Goal: Information Seeking & Learning: Learn about a topic

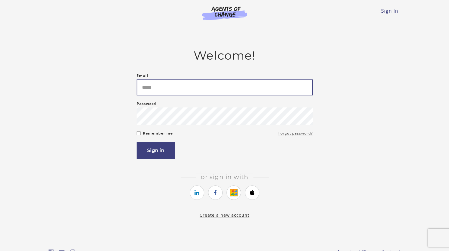
click at [168, 95] on input "Email" at bounding box center [225, 88] width 176 height 16
type input "**********"
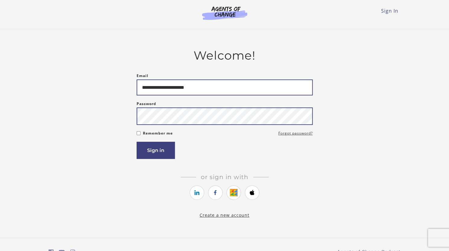
click at [137, 142] on button "Sign in" at bounding box center [156, 150] width 38 height 17
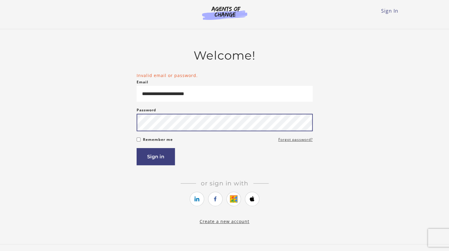
click at [137, 148] on button "Sign in" at bounding box center [156, 156] width 38 height 17
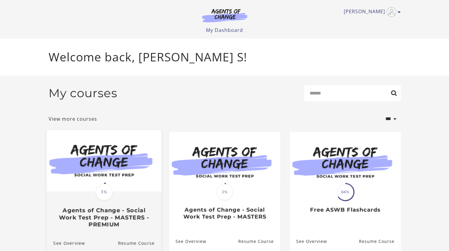
click at [135, 194] on div "Translation missing: en.liquid.partials.dashboard_course_card.progress_descript…" at bounding box center [103, 210] width 115 height 36
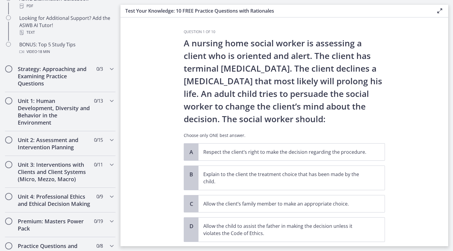
scroll to position [331, 0]
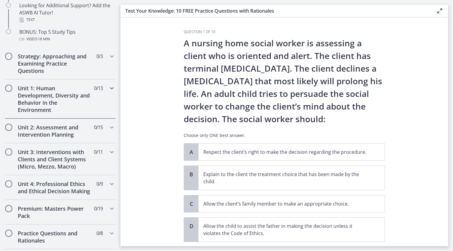
click at [81, 100] on h2 "Unit 1: Human Development, Diversity and Behavior in the Environment" at bounding box center [55, 99] width 74 height 29
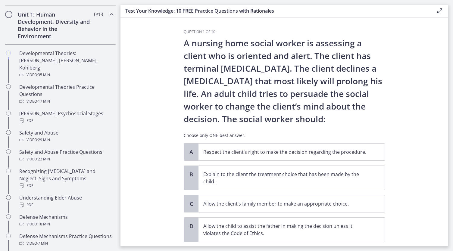
scroll to position [156, 0]
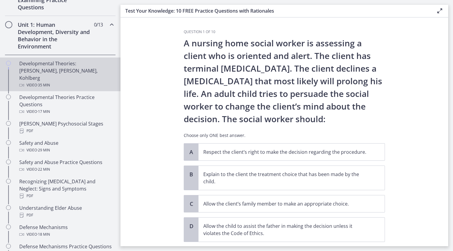
click at [89, 71] on div "Developmental Theories: [PERSON_NAME], [PERSON_NAME], Kohlberg Video · 35 min" at bounding box center [66, 74] width 94 height 29
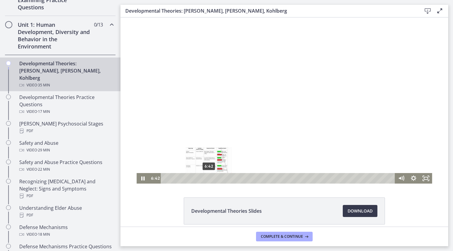
click at [207, 178] on div "6:42" at bounding box center [279, 178] width 227 height 11
click at [212, 178] on div "7:26" at bounding box center [279, 178] width 227 height 11
click at [225, 177] on div "9:34" at bounding box center [279, 178] width 227 height 11
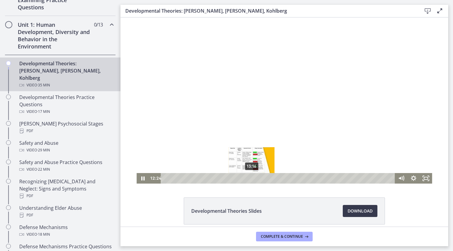
click at [250, 177] on div "13:16" at bounding box center [279, 178] width 227 height 11
click at [254, 177] on div "14:00" at bounding box center [279, 178] width 227 height 11
click at [257, 177] on div "14:28" at bounding box center [279, 178] width 227 height 11
click at [421, 178] on icon "Fullscreen" at bounding box center [426, 178] width 15 height 13
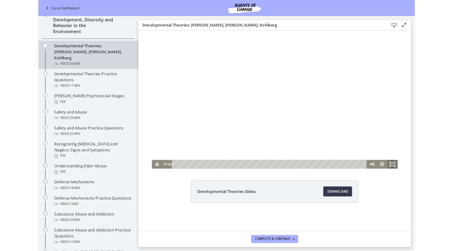
scroll to position [128, 0]
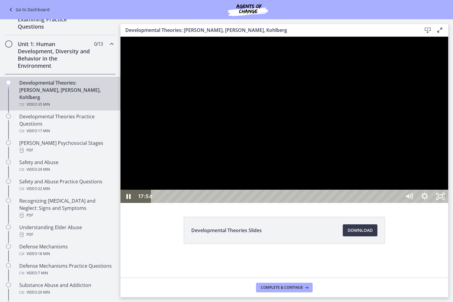
click at [318, 195] on div at bounding box center [285, 120] width 328 height 166
drag, startPoint x: 318, startPoint y: 195, endPoint x: 357, endPoint y: 188, distance: 40.1
click at [357, 188] on div at bounding box center [285, 120] width 328 height 166
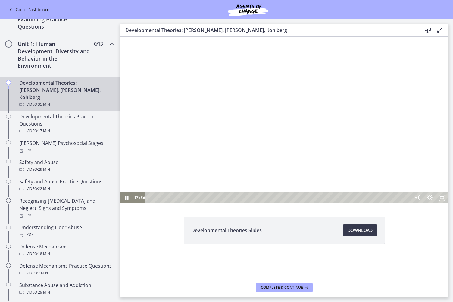
scroll to position [156, 0]
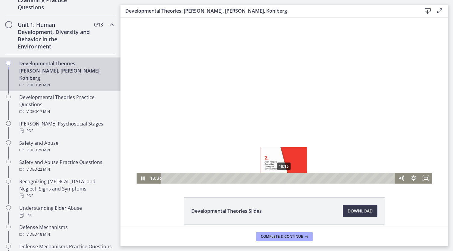
click at [282, 179] on div "18:13" at bounding box center [279, 178] width 227 height 11
click at [142, 175] on icon "Pause" at bounding box center [142, 178] width 15 height 13
click at [142, 175] on icon "Play Video" at bounding box center [143, 178] width 12 height 11
click at [286, 180] on div "18:54" at bounding box center [279, 178] width 227 height 11
click at [285, 180] on div "18:37" at bounding box center [279, 178] width 227 height 11
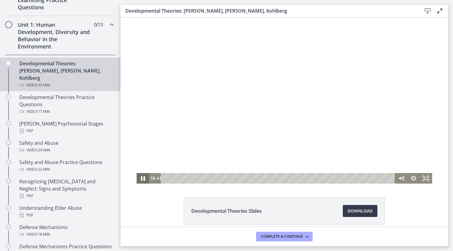
click at [141, 177] on icon "Pause" at bounding box center [142, 178] width 15 height 13
click at [141, 175] on icon "Play Video" at bounding box center [143, 178] width 15 height 13
click at [136, 181] on icon "Pause" at bounding box center [142, 178] width 15 height 13
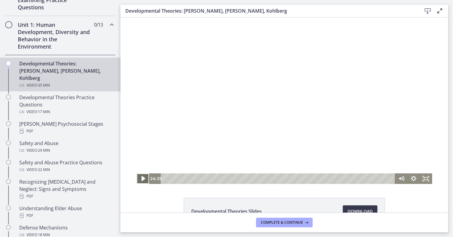
click at [139, 179] on icon "Play Video" at bounding box center [143, 178] width 15 height 13
click at [141, 179] on icon "Pause" at bounding box center [142, 179] width 3 height 4
click at [139, 179] on icon "Play Video" at bounding box center [143, 178] width 12 height 11
click at [143, 176] on icon "Pause" at bounding box center [142, 178] width 15 height 13
click at [139, 178] on icon "Play Video" at bounding box center [143, 178] width 15 height 13
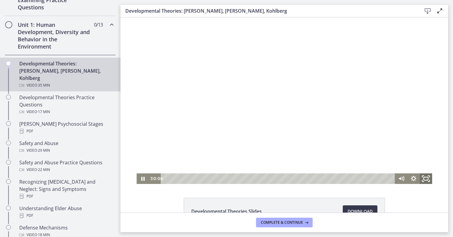
click at [424, 178] on icon "Fullscreen" at bounding box center [426, 178] width 15 height 13
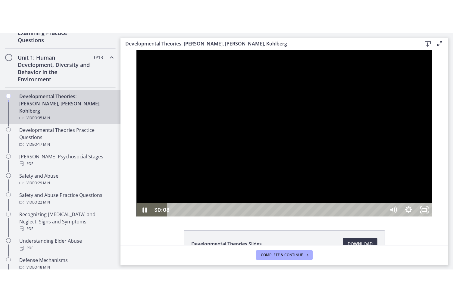
scroll to position [128, 0]
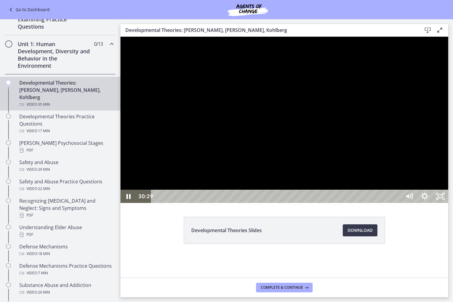
click at [449, 203] on div at bounding box center [285, 120] width 328 height 166
click at [329, 203] on div at bounding box center [285, 120] width 328 height 166
click at [367, 166] on div at bounding box center [285, 120] width 328 height 166
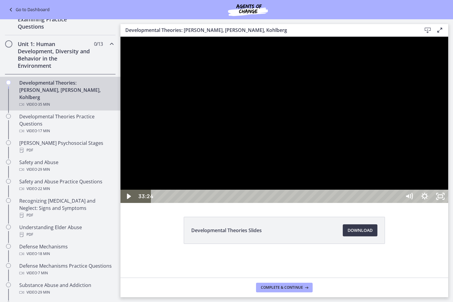
click at [398, 203] on div "33:24" at bounding box center [277, 196] width 241 height 13
click at [404, 203] on div at bounding box center [285, 120] width 328 height 166
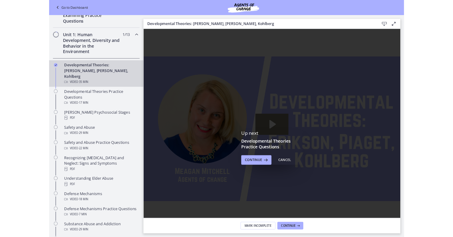
scroll to position [156, 0]
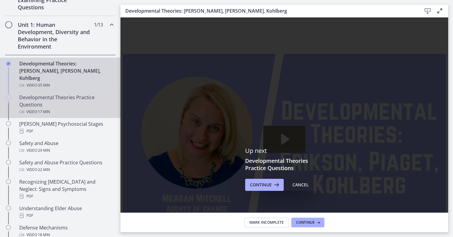
click at [92, 97] on div "Developmental Theories Practice Questions Video · 17 min" at bounding box center [66, 105] width 94 height 22
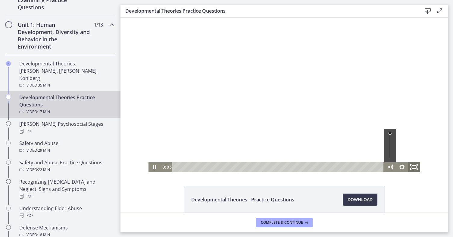
click at [413, 166] on rect "Fullscreen" at bounding box center [414, 167] width 4 height 3
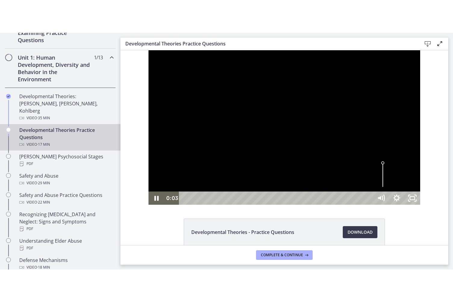
scroll to position [128, 0]
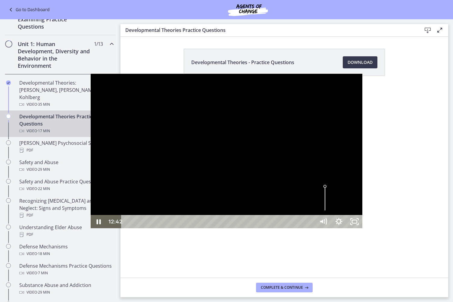
click at [306, 229] on div "12:42" at bounding box center [219, 221] width 185 height 13
click at [304, 229] on div "12:37" at bounding box center [219, 221] width 185 height 13
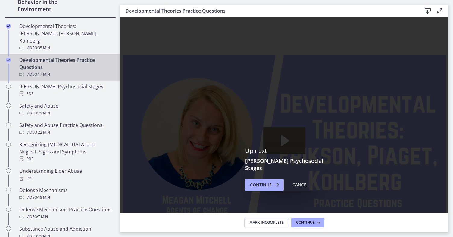
scroll to position [194, 0]
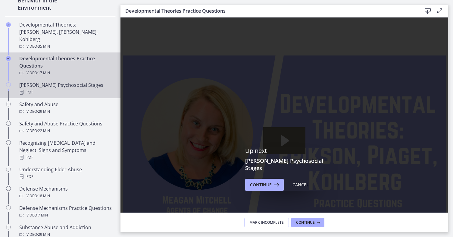
click at [91, 81] on div "[PERSON_NAME] Psychosocial Stages PDF" at bounding box center [66, 88] width 94 height 14
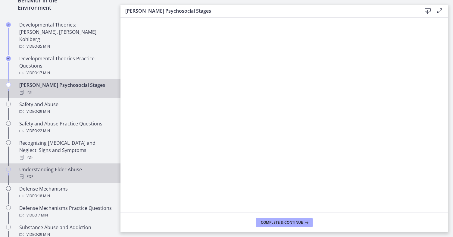
click at [74, 166] on div "Understanding Elder Abuse PDF" at bounding box center [66, 173] width 94 height 14
click at [67, 89] on div "PDF" at bounding box center [66, 92] width 94 height 7
